Goal: Communication & Community: Ask a question

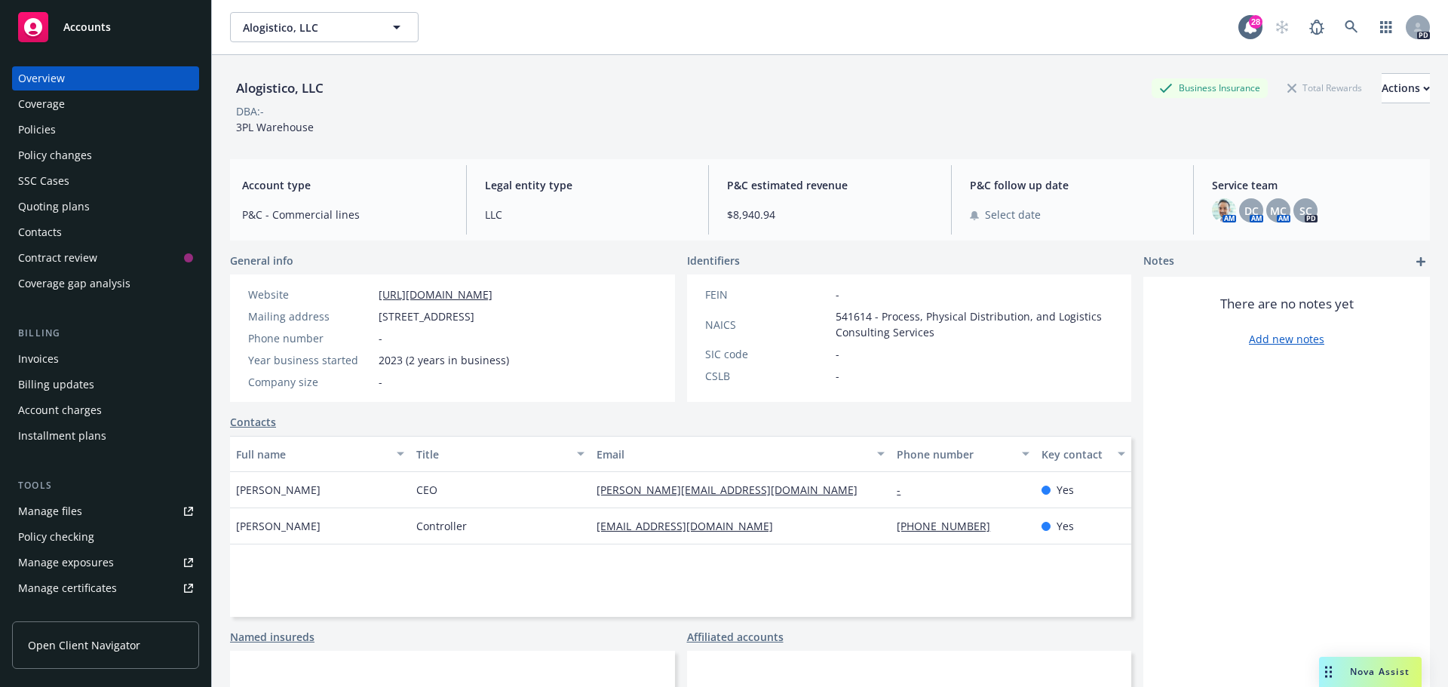
click at [1326, 666] on icon "Drag to move" at bounding box center [1328, 672] width 7 height 12
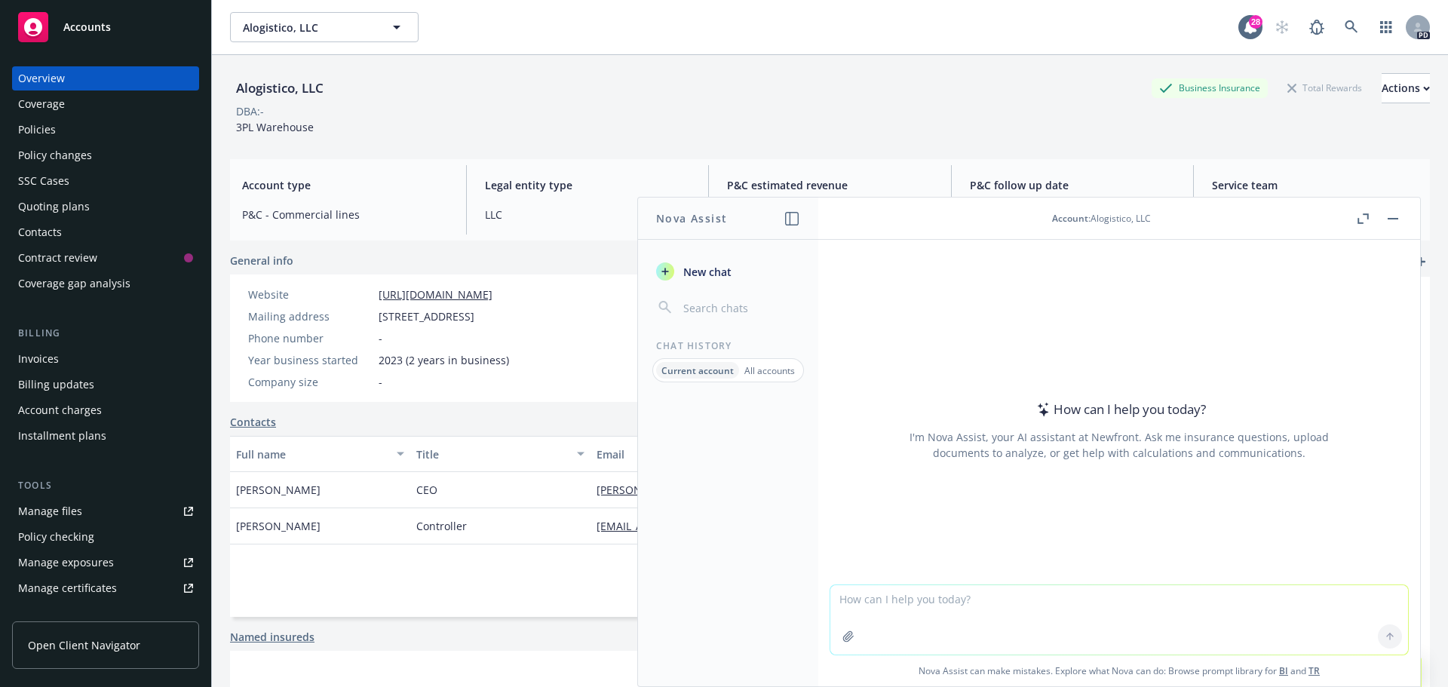
click at [956, 600] on textarea at bounding box center [1119, 619] width 578 height 69
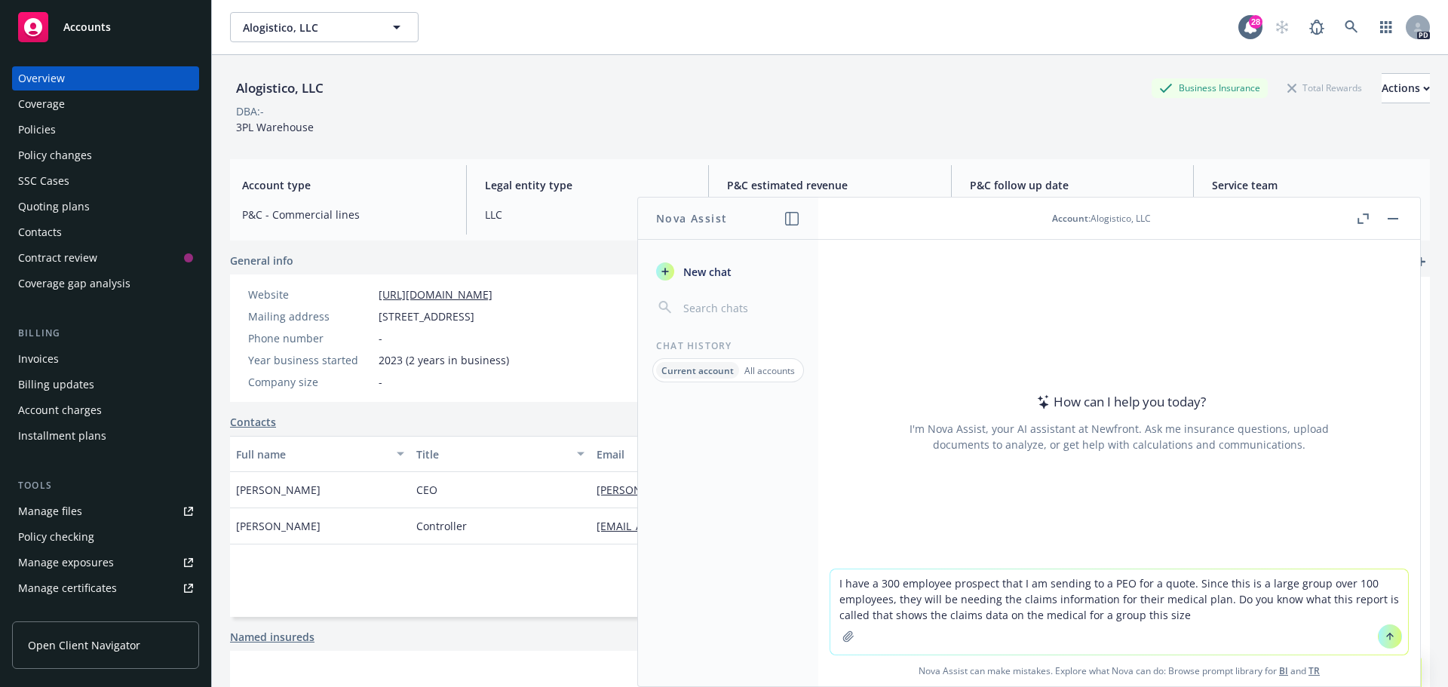
type textarea "I have a 300 employee prospect that I am sending to a PEO for a quote. Since th…"
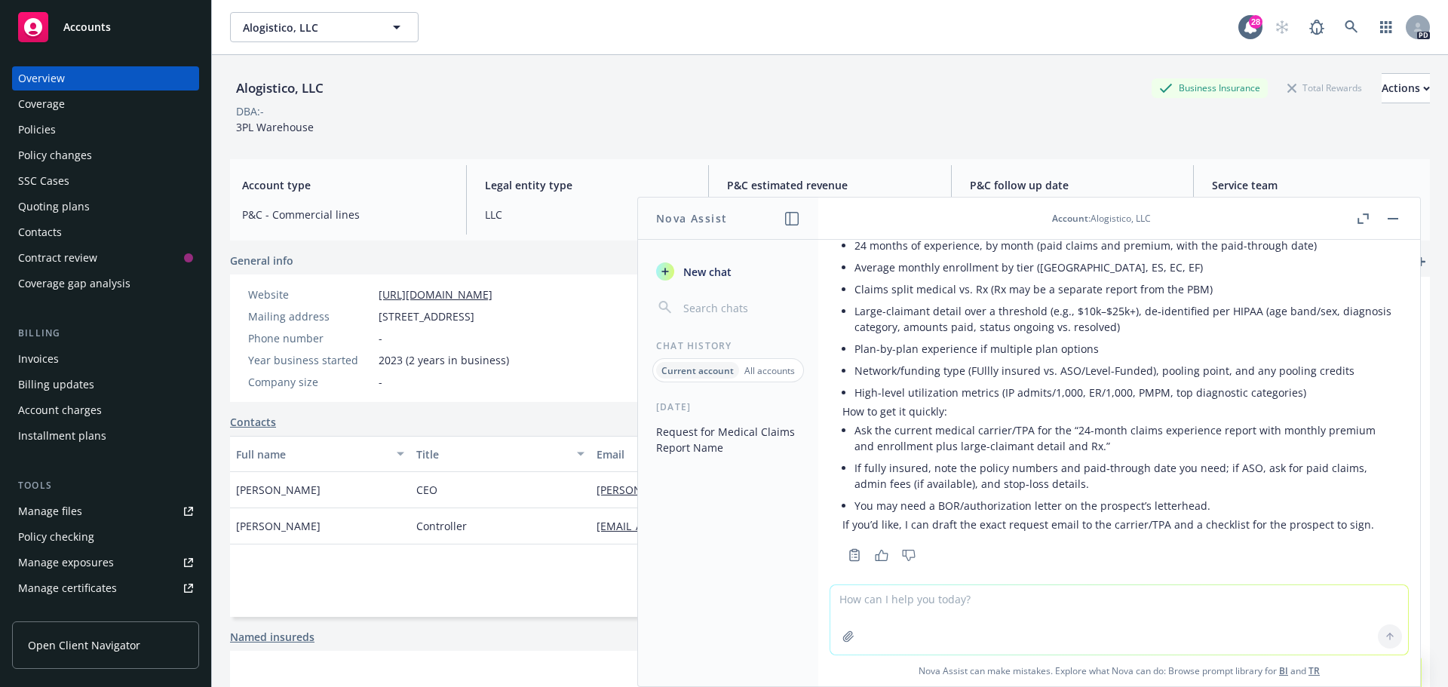
scroll to position [275, 0]
click at [720, 262] on button "New chat" at bounding box center [728, 271] width 156 height 27
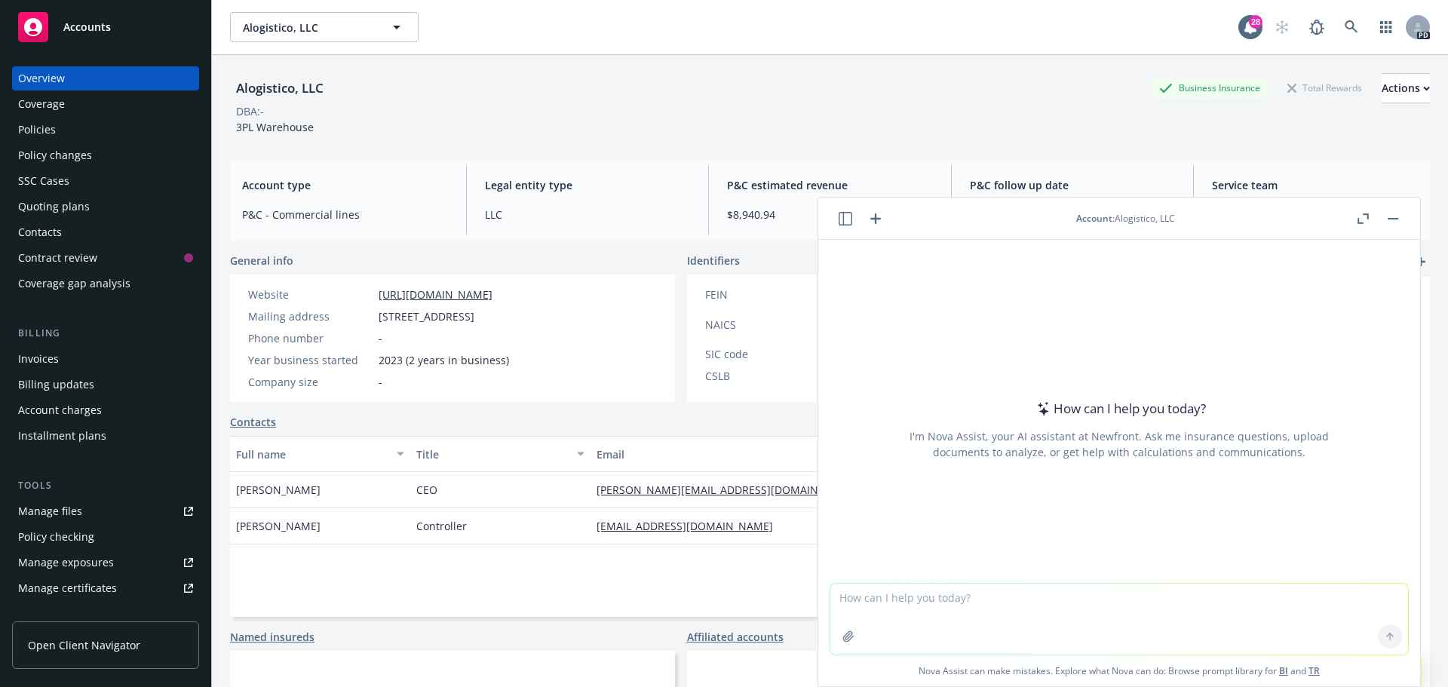
click at [877, 601] on textarea at bounding box center [1119, 619] width 578 height 71
click at [894, 596] on textarea "I am" at bounding box center [1119, 619] width 578 height 71
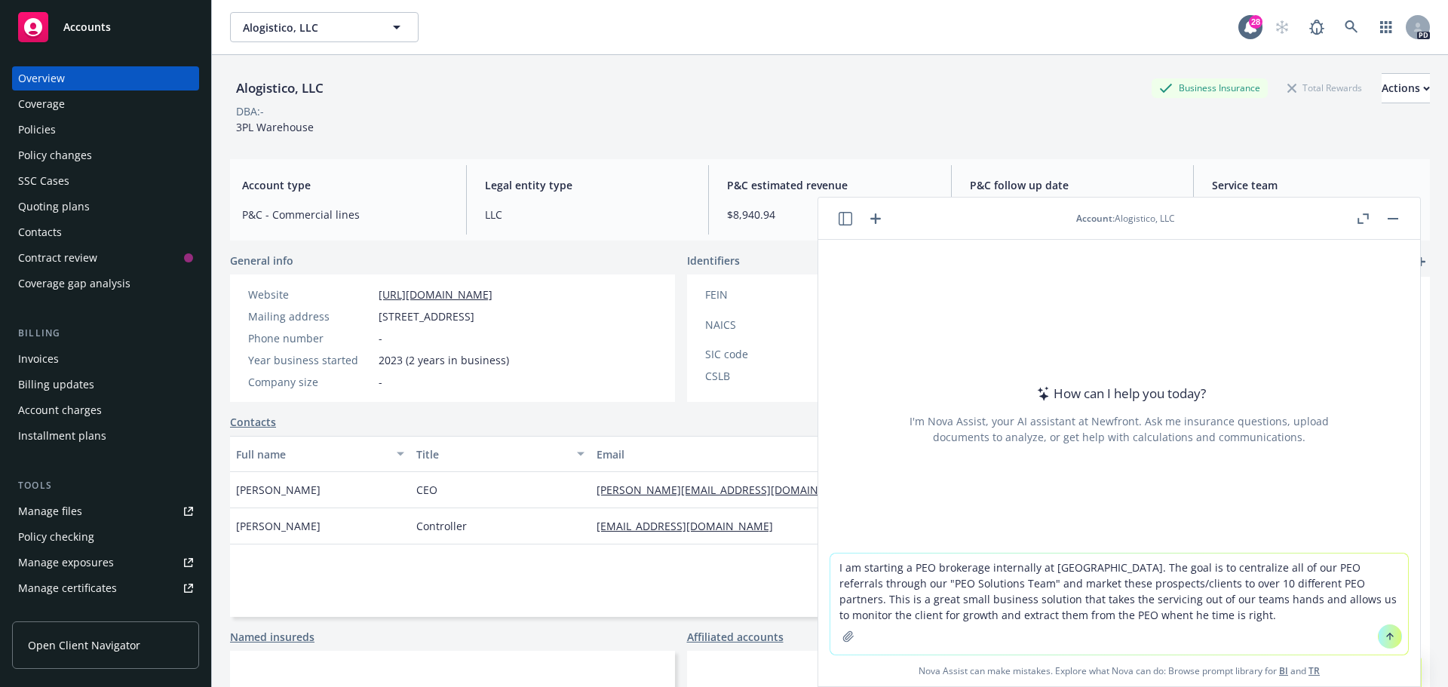
click at [1017, 612] on textarea "I am starting a PEO brokerage internally at [GEOGRAPHIC_DATA]. The goal is to c…" at bounding box center [1119, 604] width 578 height 101
click at [1028, 613] on textarea "I am starting a PEO brokerage internally at [GEOGRAPHIC_DATA]. The goal is to c…" at bounding box center [1119, 604] width 578 height 101
click at [1106, 608] on textarea "I am starting a PEO brokerage internally at [GEOGRAPHIC_DATA]. The goal is to c…" at bounding box center [1119, 604] width 578 height 101
click at [1155, 600] on textarea "I am starting a PEO brokerage internally at [GEOGRAPHIC_DATA]. The goal is to c…" at bounding box center [1119, 604] width 578 height 101
click at [1154, 600] on textarea "I am starting a PEO brokerage internally at [GEOGRAPHIC_DATA]. The goal is to c…" at bounding box center [1119, 604] width 578 height 101
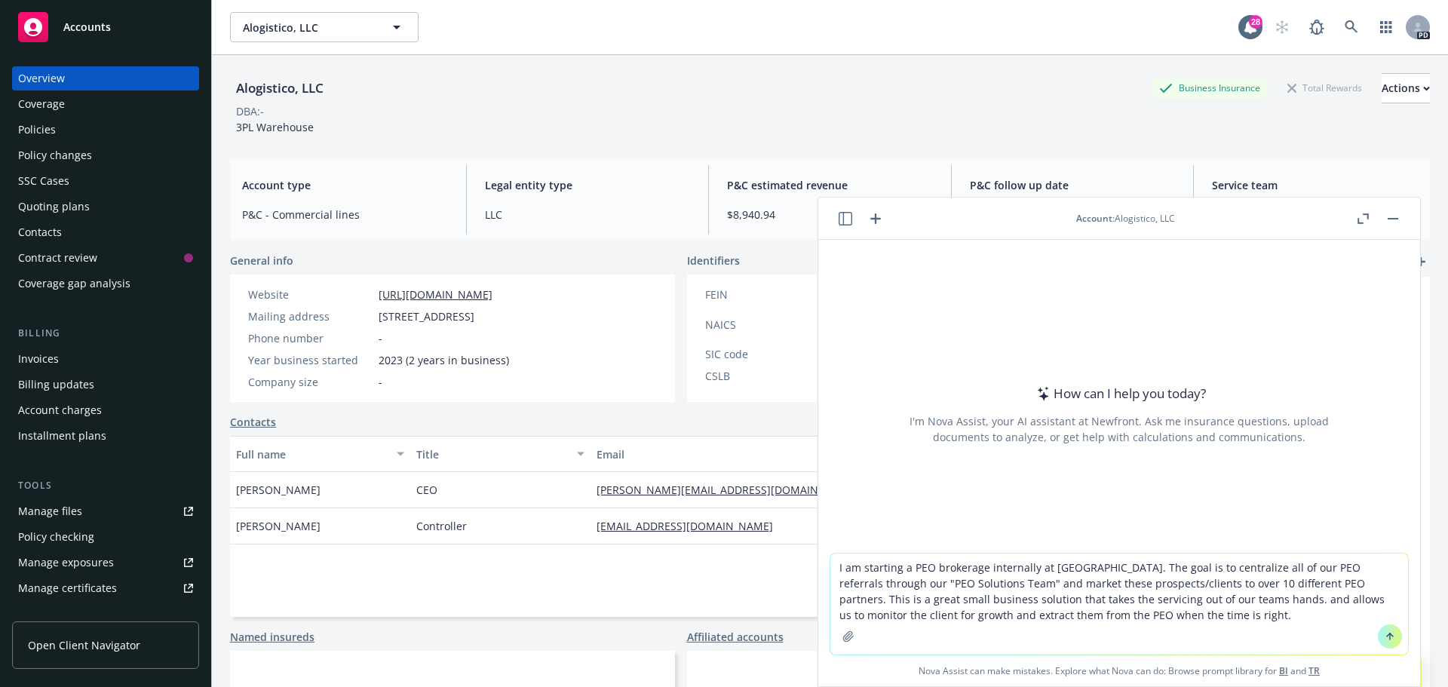
click at [1239, 597] on textarea "I am starting a PEO brokerage internally at [GEOGRAPHIC_DATA]. The goal is to c…" at bounding box center [1119, 604] width 578 height 101
click at [1142, 614] on textarea "I am starting a PEO brokerage internally at [GEOGRAPHIC_DATA]. The goal is to c…" at bounding box center [1119, 604] width 578 height 101
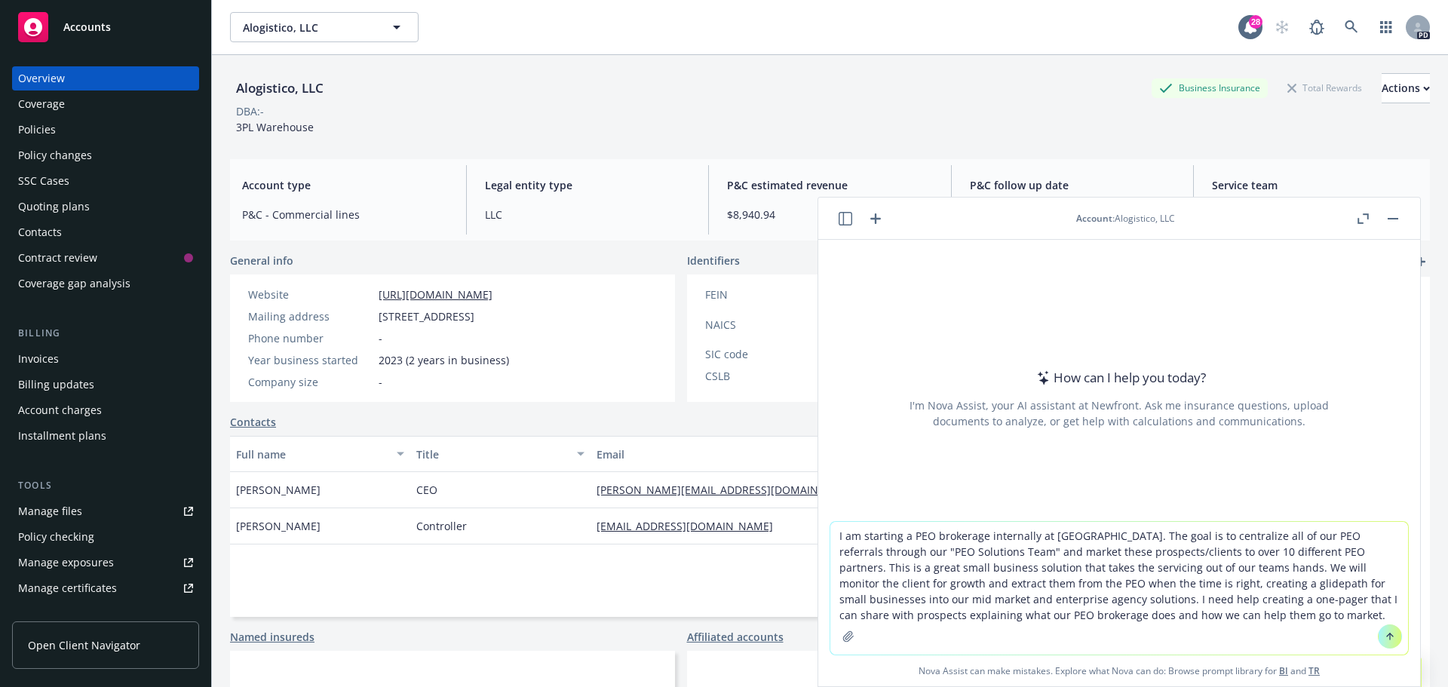
click at [1174, 617] on textarea "I am starting a PEO brokerage internally at [GEOGRAPHIC_DATA]. The goal is to c…" at bounding box center [1119, 588] width 578 height 133
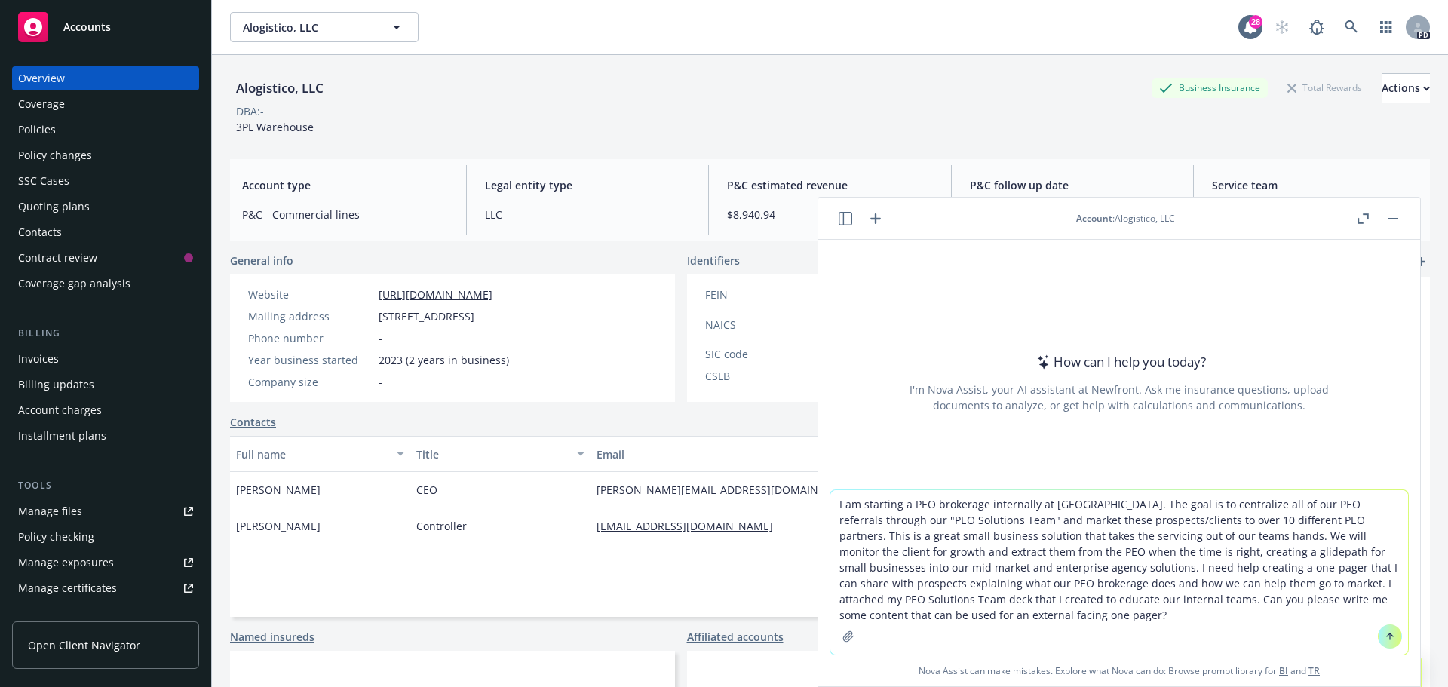
type textarea "I am starting a PEO brokerage internally at [GEOGRAPHIC_DATA]. The goal is to c…"
click at [843, 637] on icon "button" at bounding box center [848, 636] width 10 height 10
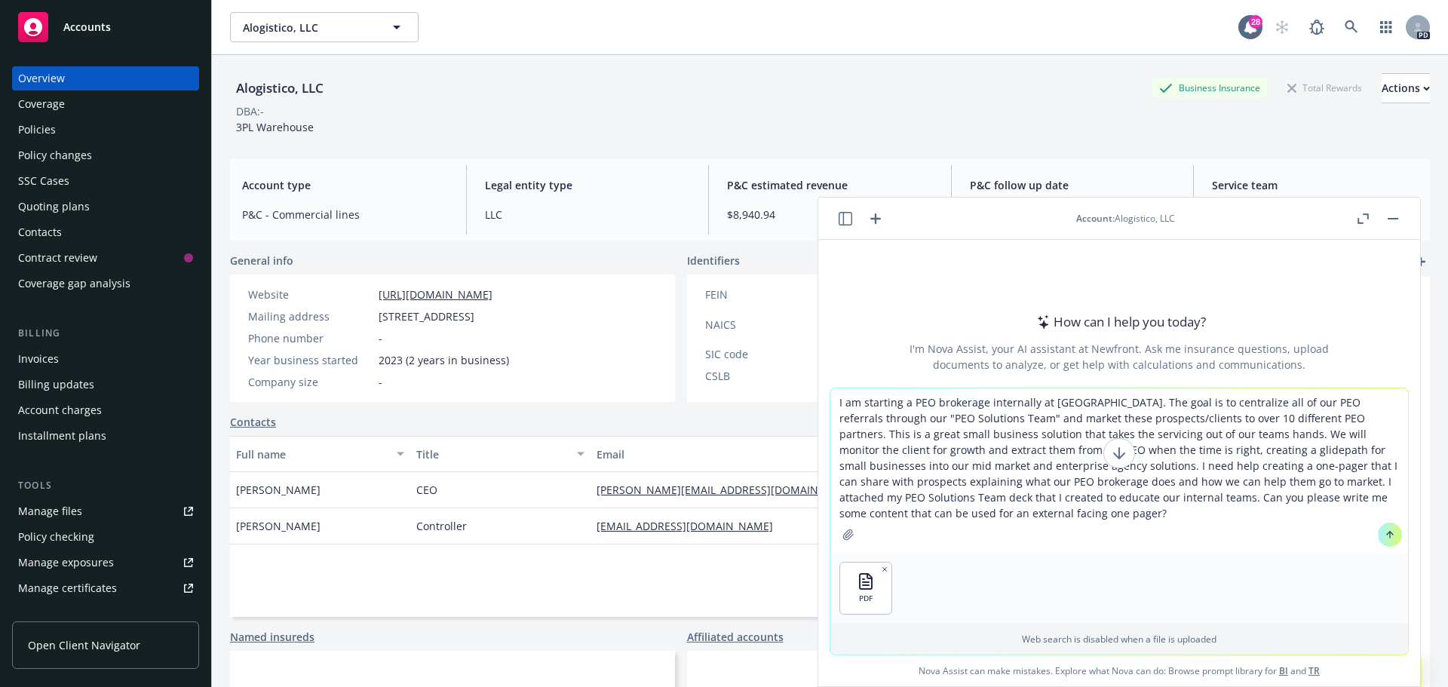
click at [1385, 535] on icon at bounding box center [1390, 534] width 11 height 11
